Goal: Navigation & Orientation: Find specific page/section

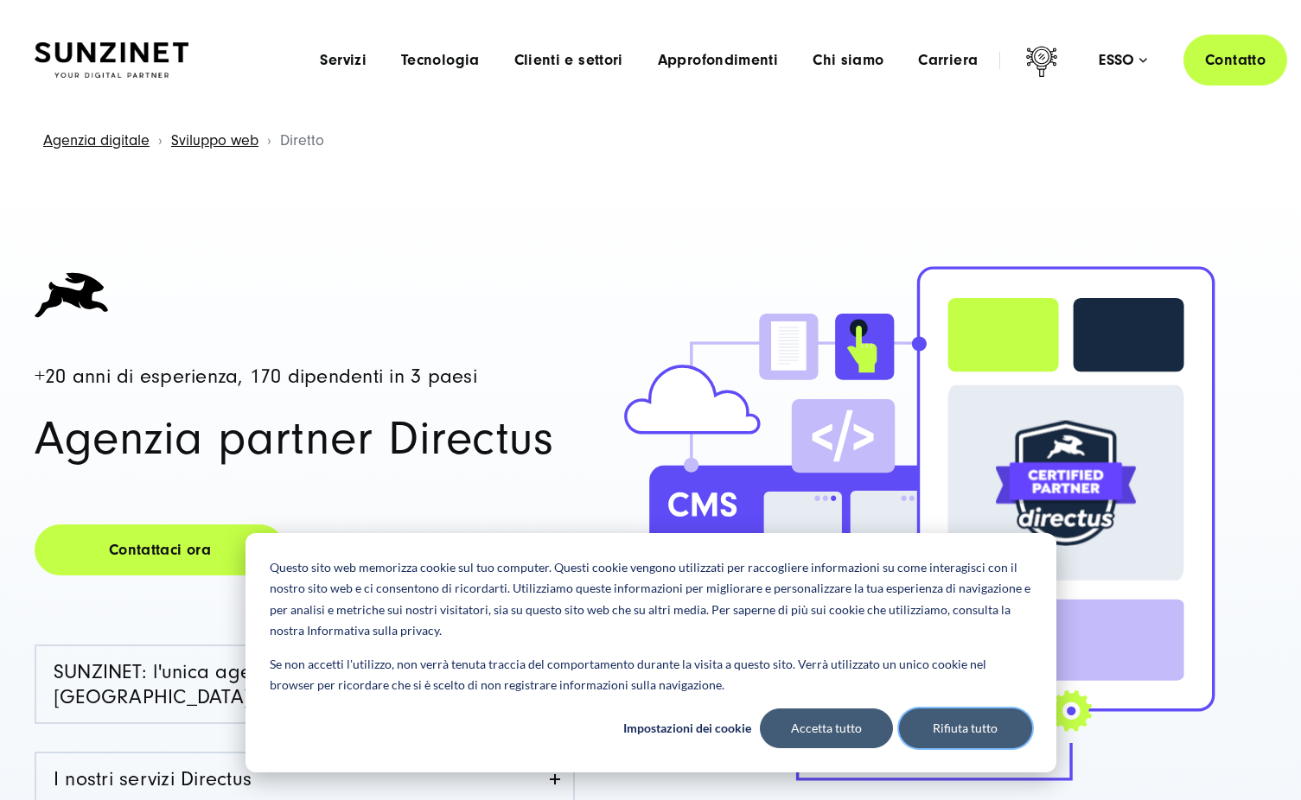
click at [946, 730] on font "Rifiuta tutto" at bounding box center [964, 729] width 65 height 22
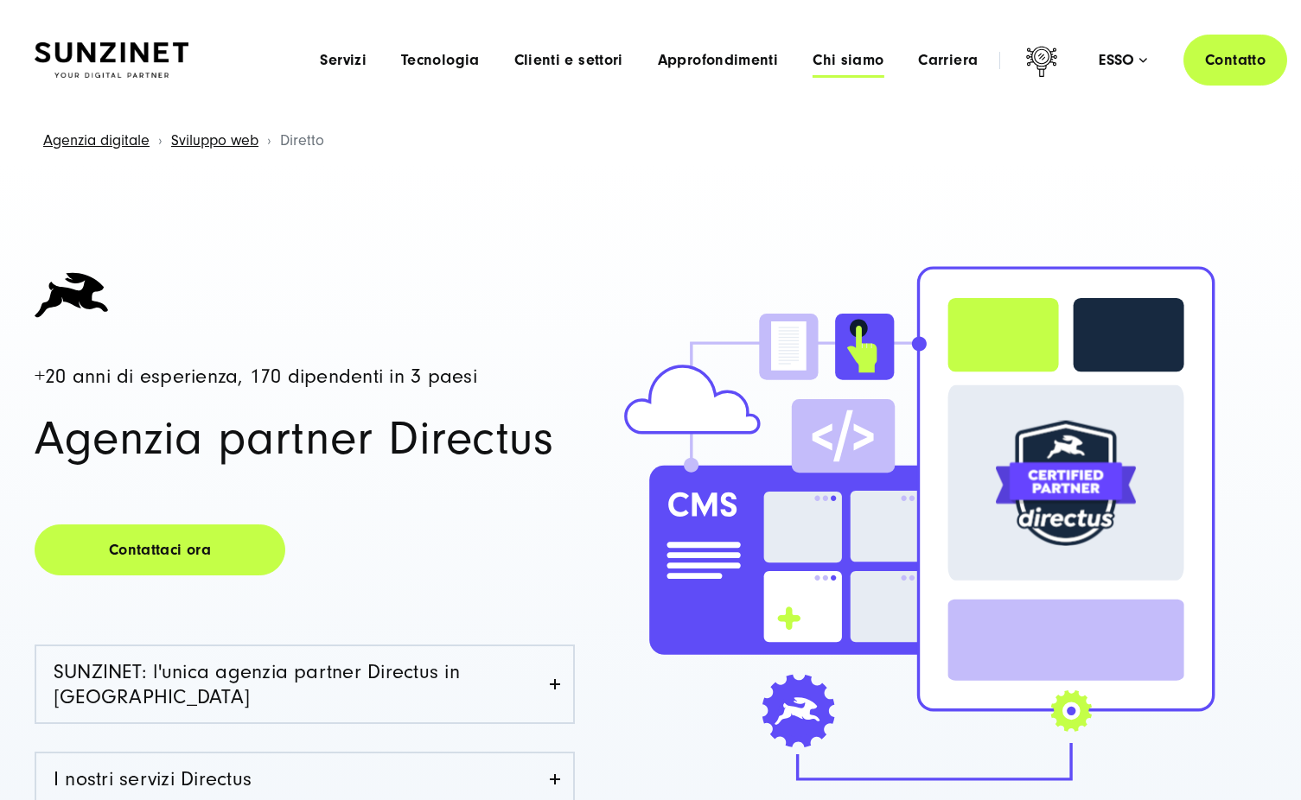
click at [845, 59] on font "Chi siamo" at bounding box center [847, 60] width 71 height 18
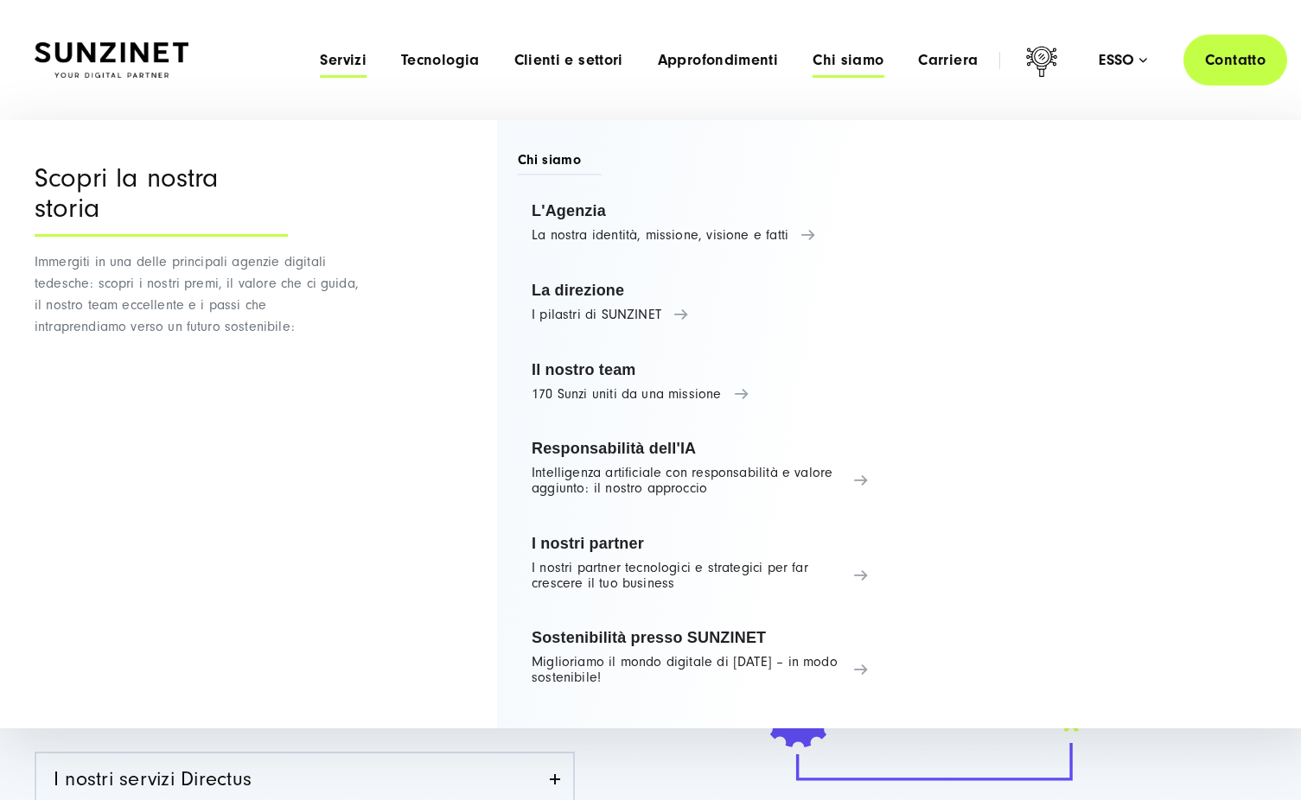
click at [349, 60] on font "Servizi" at bounding box center [343, 60] width 47 height 18
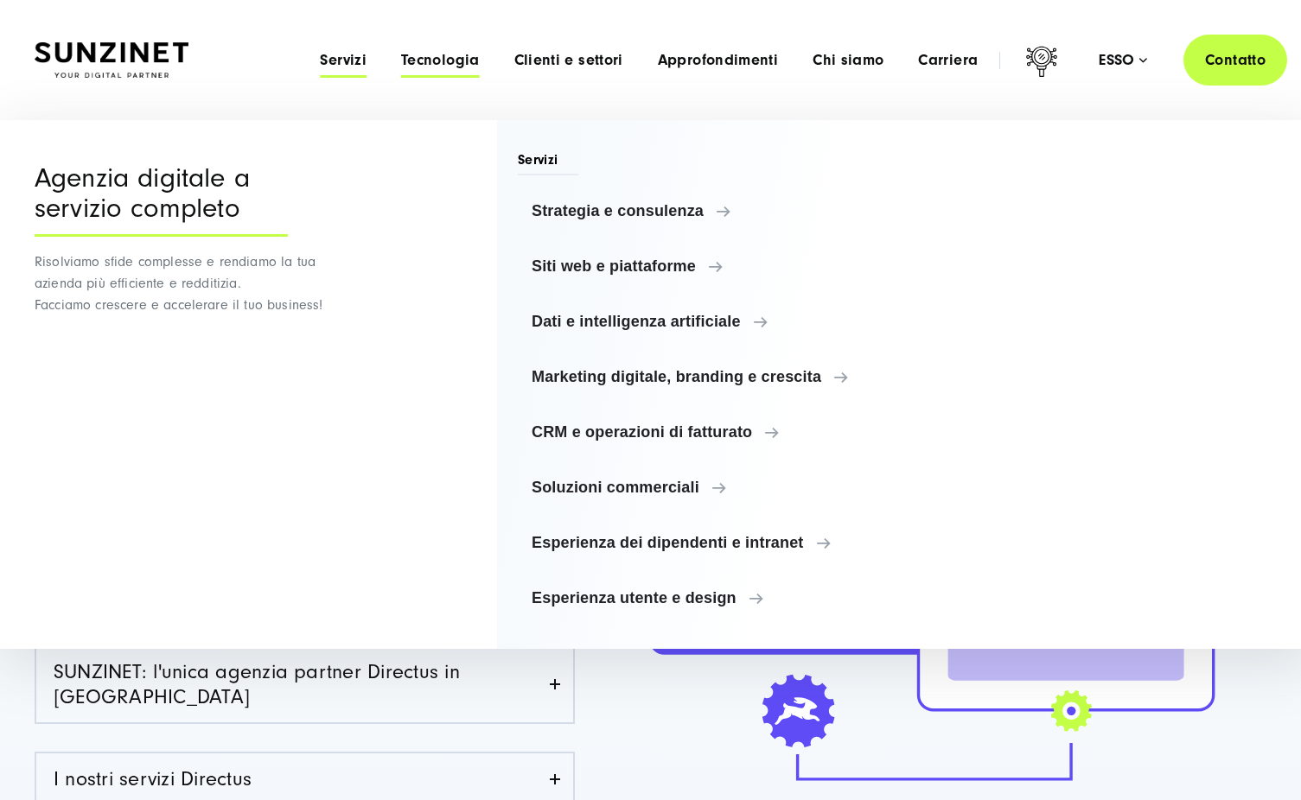
click at [435, 61] on font "Tecnologia" at bounding box center [440, 60] width 79 height 18
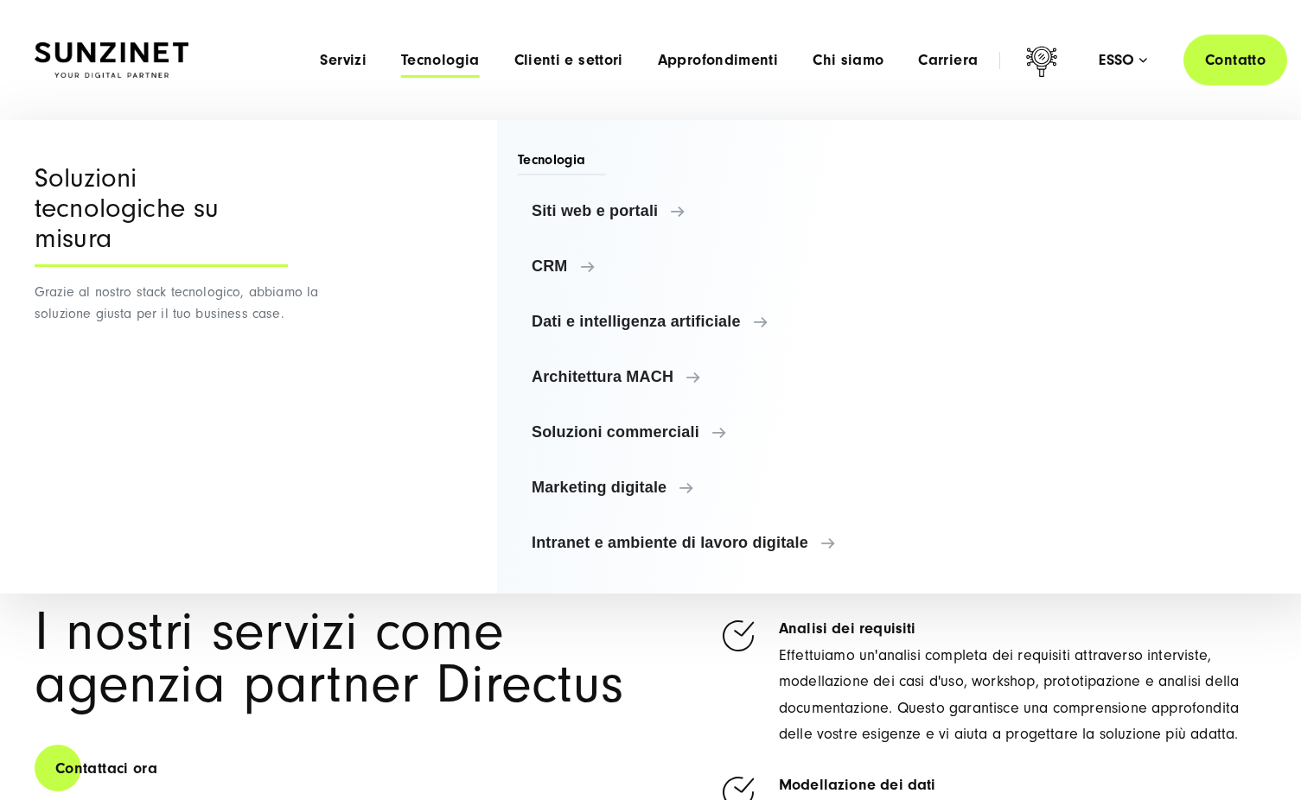
scroll to position [687, 0]
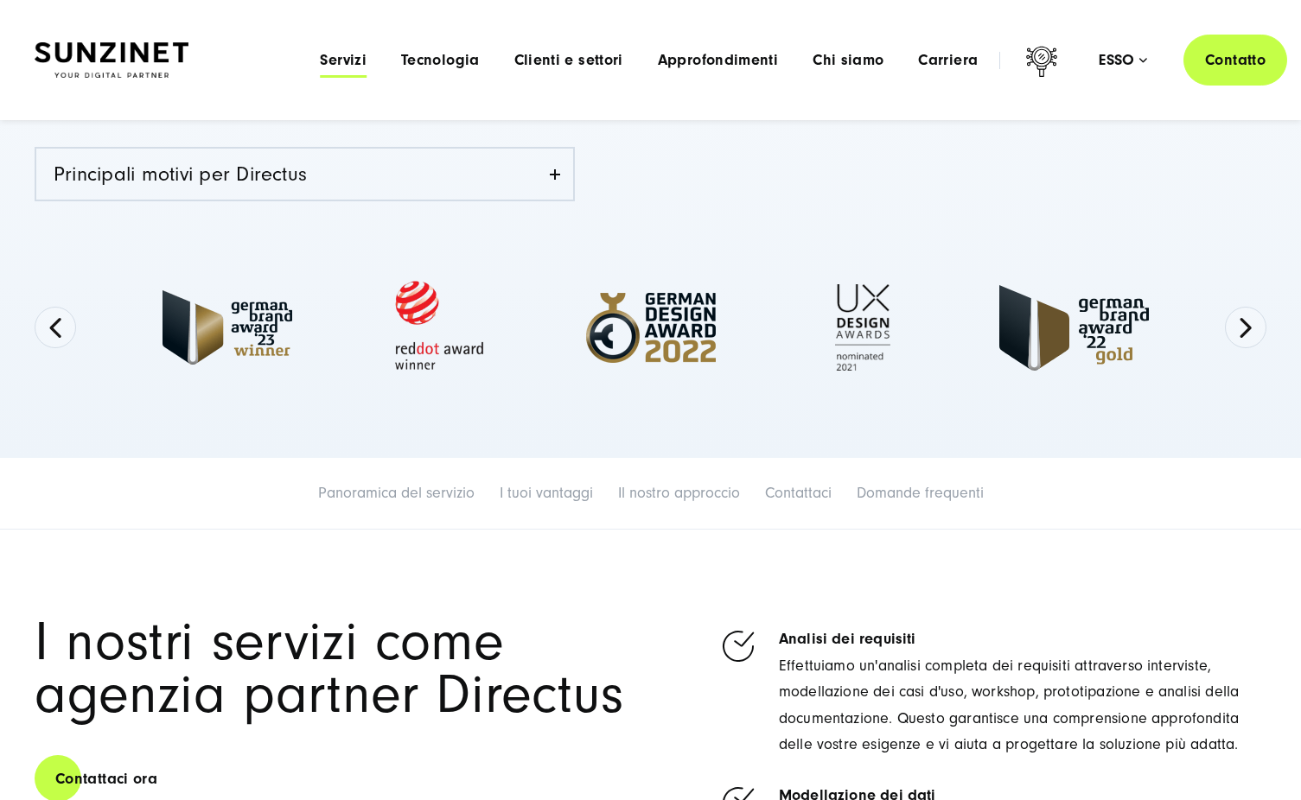
click at [337, 59] on font "Servizi" at bounding box center [343, 60] width 47 height 18
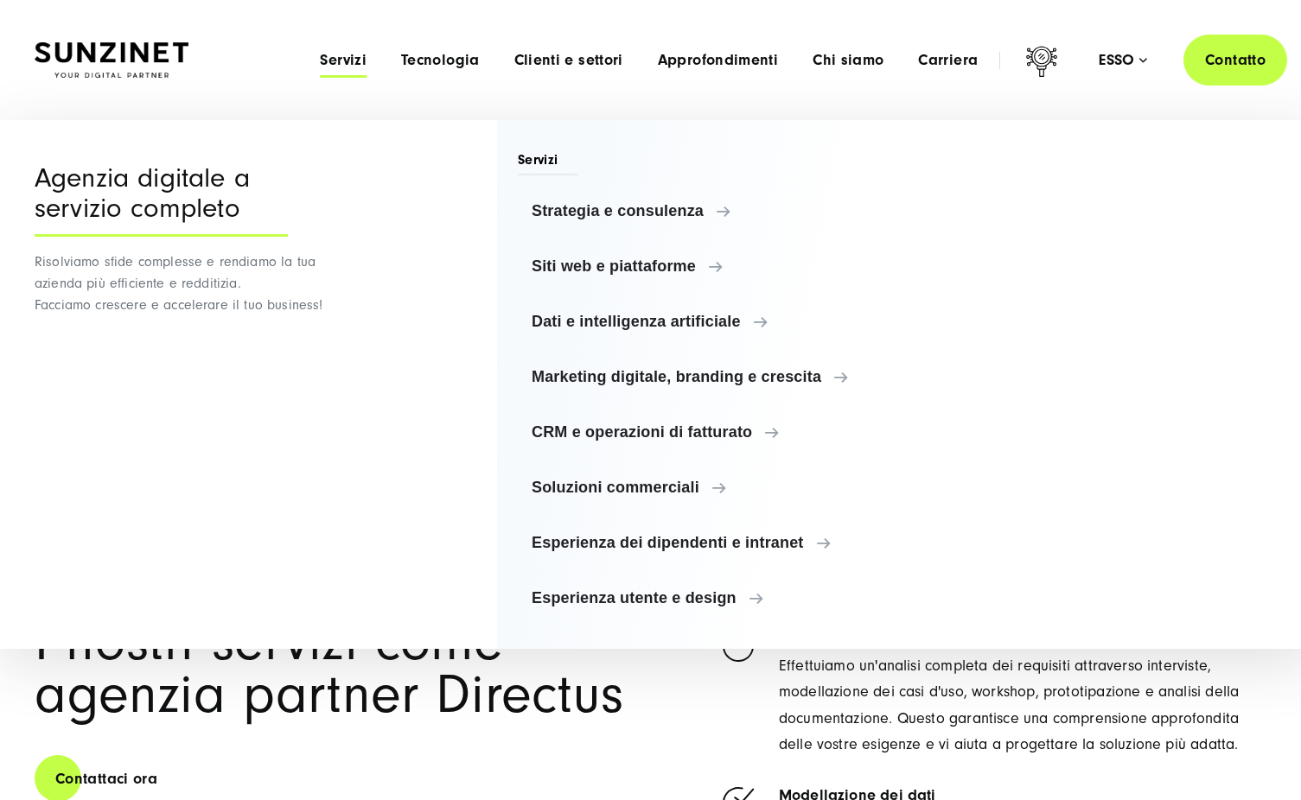
click at [365, 359] on div "Menu Agenzia digitale a servizio completo Risolviamo sfide complesse e rendiamo…" at bounding box center [650, 384] width 1301 height 529
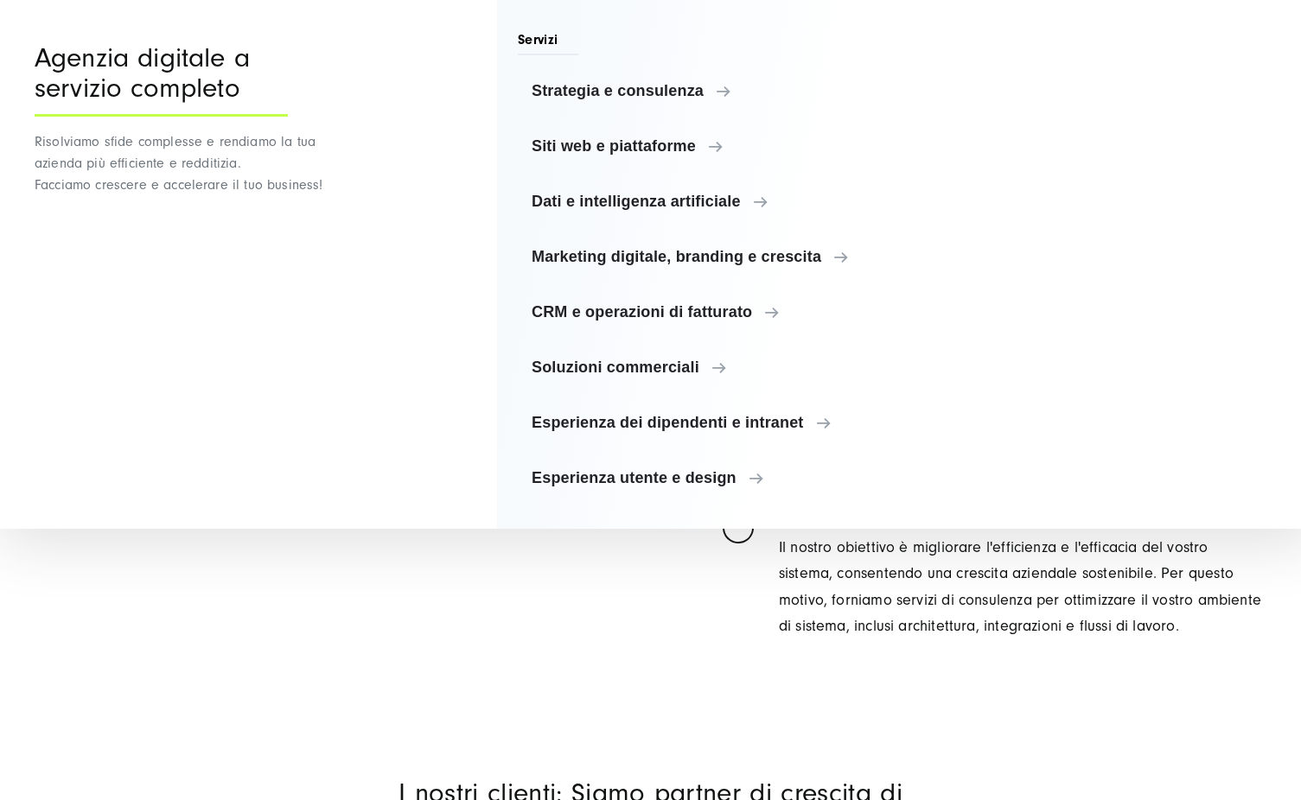
scroll to position [1392, 0]
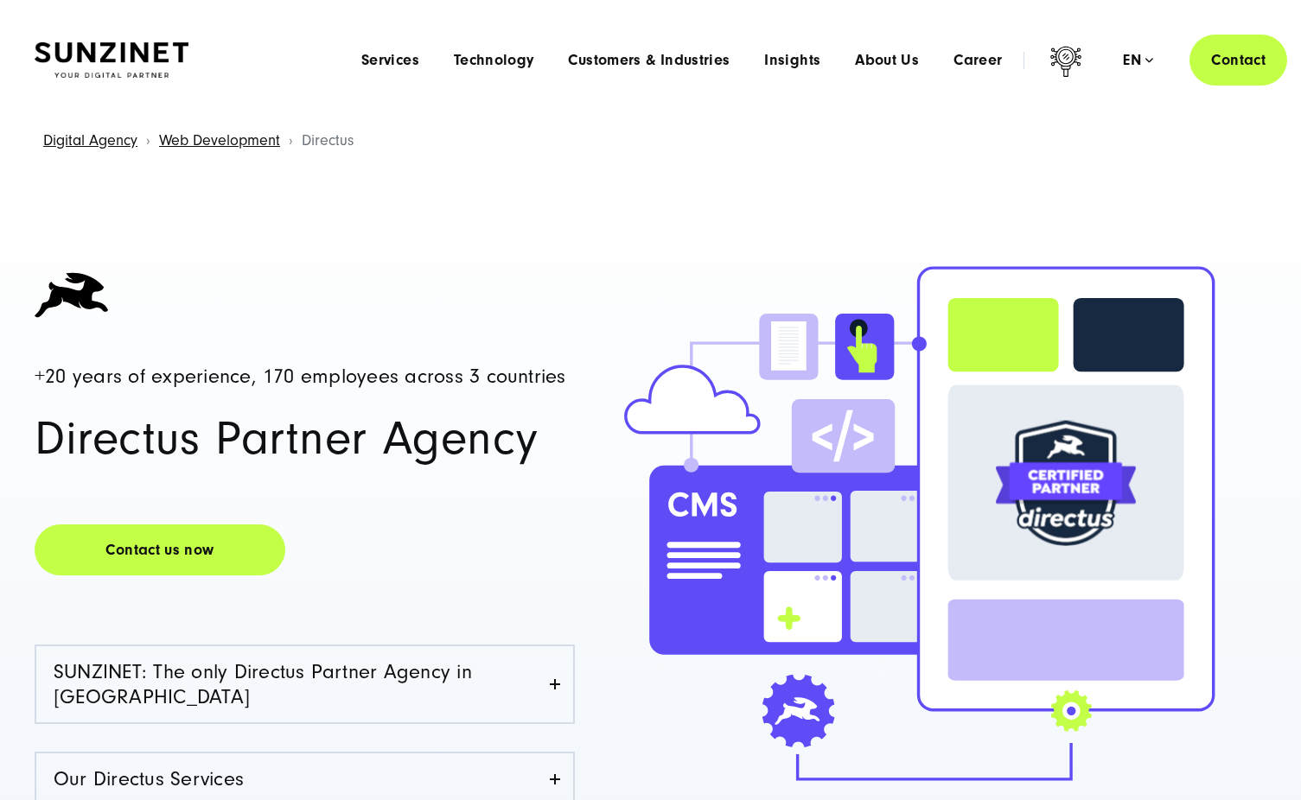
drag, startPoint x: 198, startPoint y: 49, endPoint x: 88, endPoint y: 56, distance: 110.0
click at [88, 56] on div "Smart Search AI Here you can ask a specific question about our agency and our s…" at bounding box center [650, 60] width 1231 height 51
click at [883, 57] on span "About Us" at bounding box center [887, 60] width 64 height 17
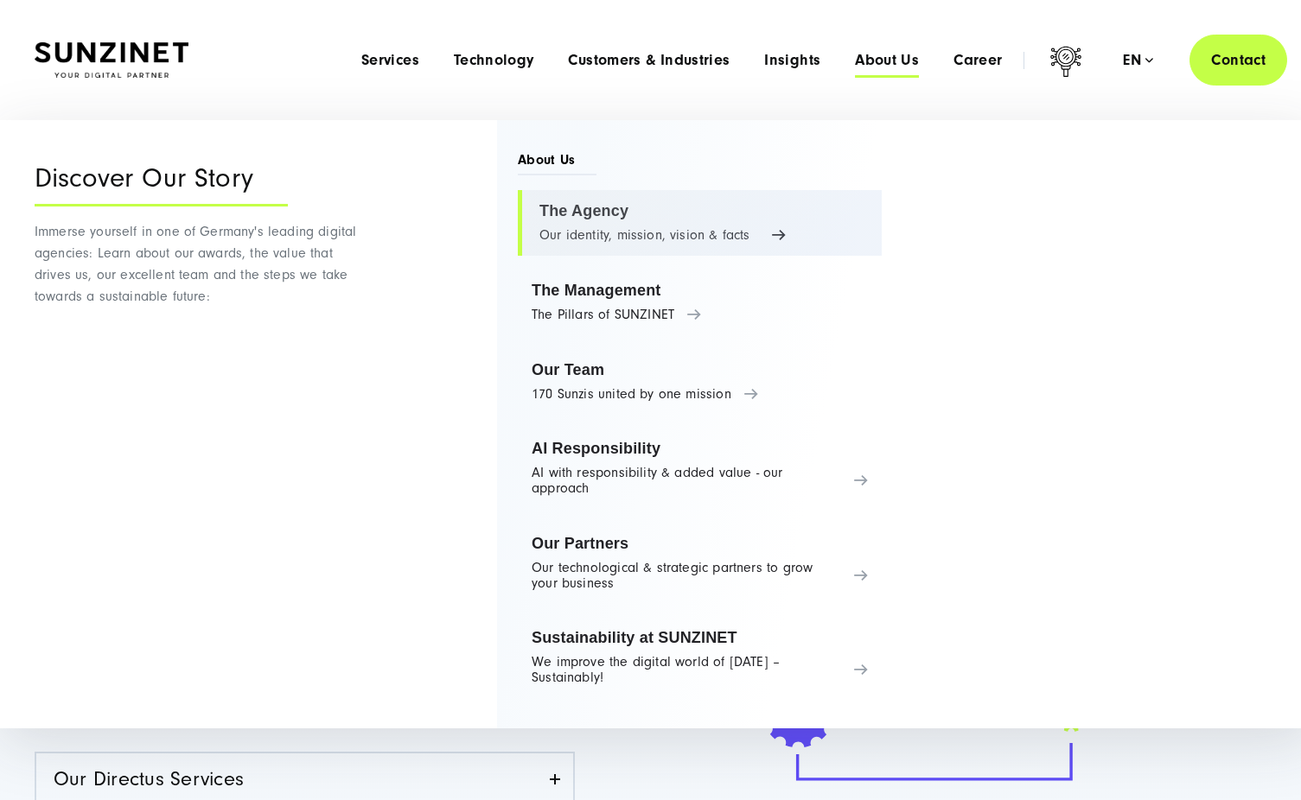
click at [606, 214] on link "The Agency Our identity, mission, vision & facts" at bounding box center [700, 223] width 364 height 66
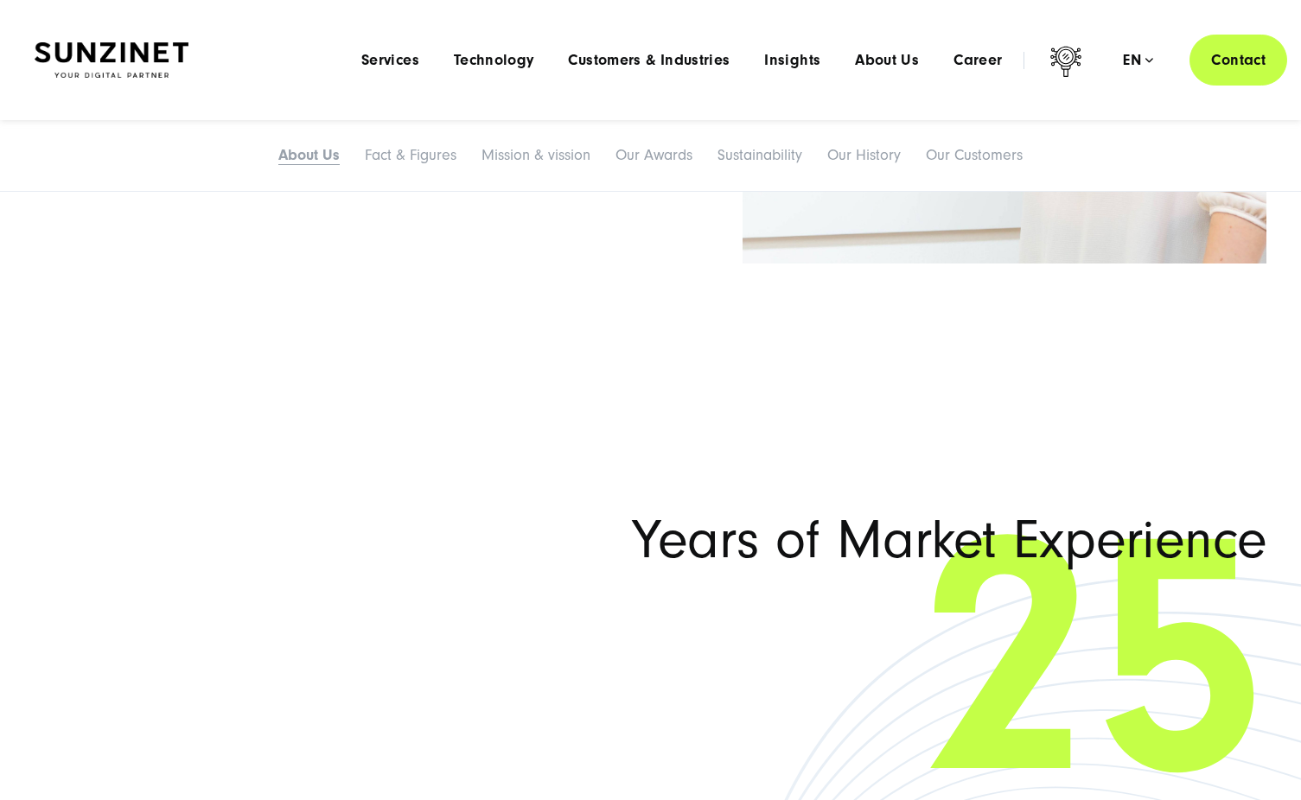
scroll to position [2262, 0]
